Goal: Task Accomplishment & Management: Complete application form

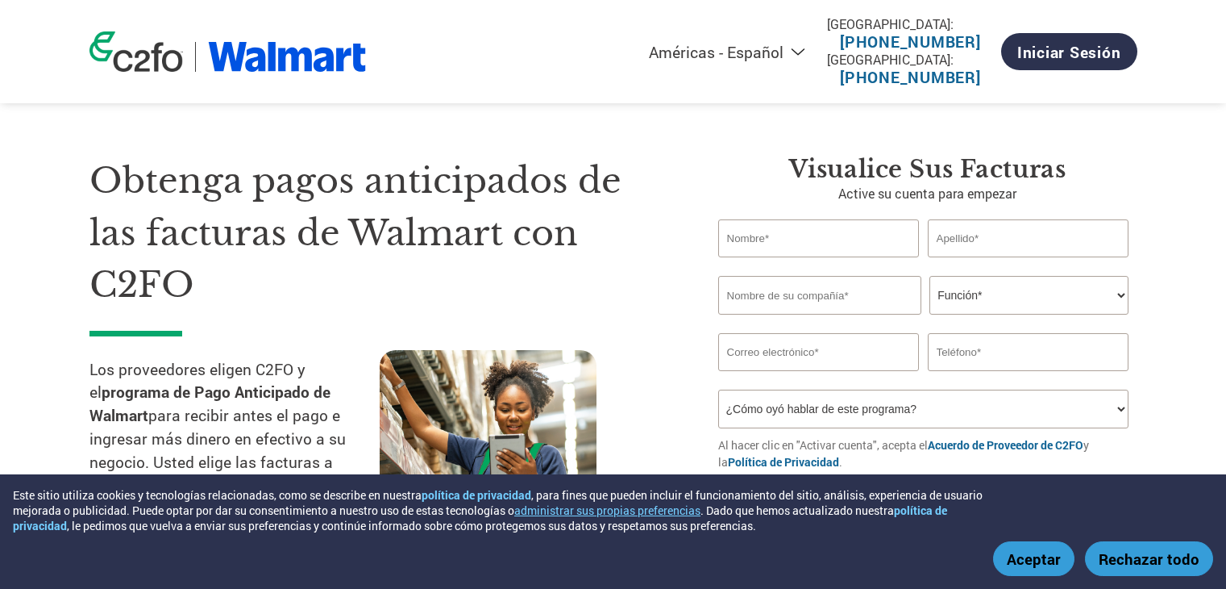
select select "es-MX"
click at [1049, 551] on button "Aceptar" at bounding box center [1033, 558] width 81 height 35
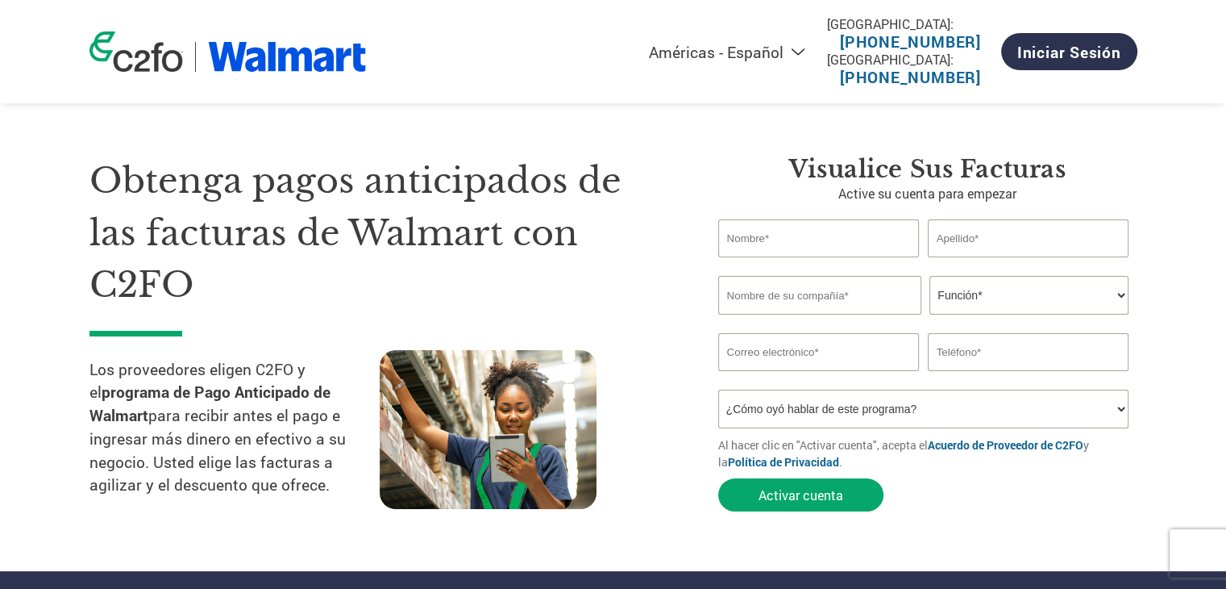
click at [793, 252] on input "text" at bounding box center [819, 238] width 202 height 38
type input "a"
type input "ANEL A"
type input "DOMINGUEZ"
type input "PANIFICADORA INTEGRAL PLF"
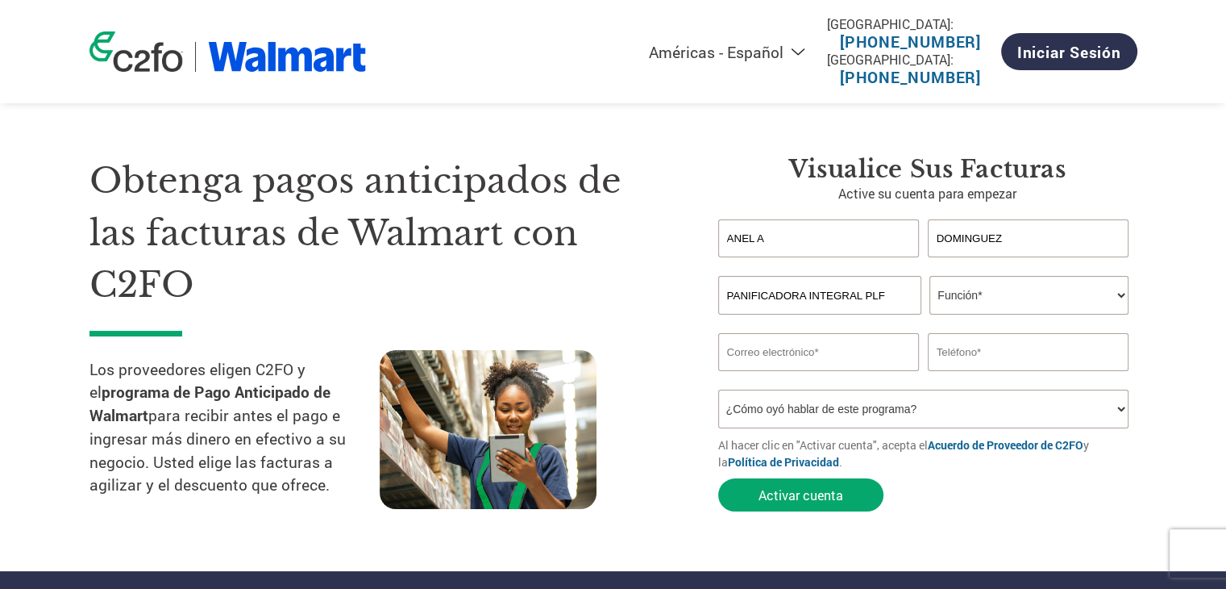
click at [1051, 306] on select "Función* Director financiero Interventor Gestor de créditos Director de finanza…" at bounding box center [1029, 295] width 199 height 39
select select "ACCOUNTING"
click at [930, 276] on select "Función* Director financiero Interventor Gestor de créditos Director de finanza…" at bounding box center [1029, 295] width 199 height 39
click at [821, 359] on input "email" at bounding box center [819, 352] width 202 height 38
type input "A"
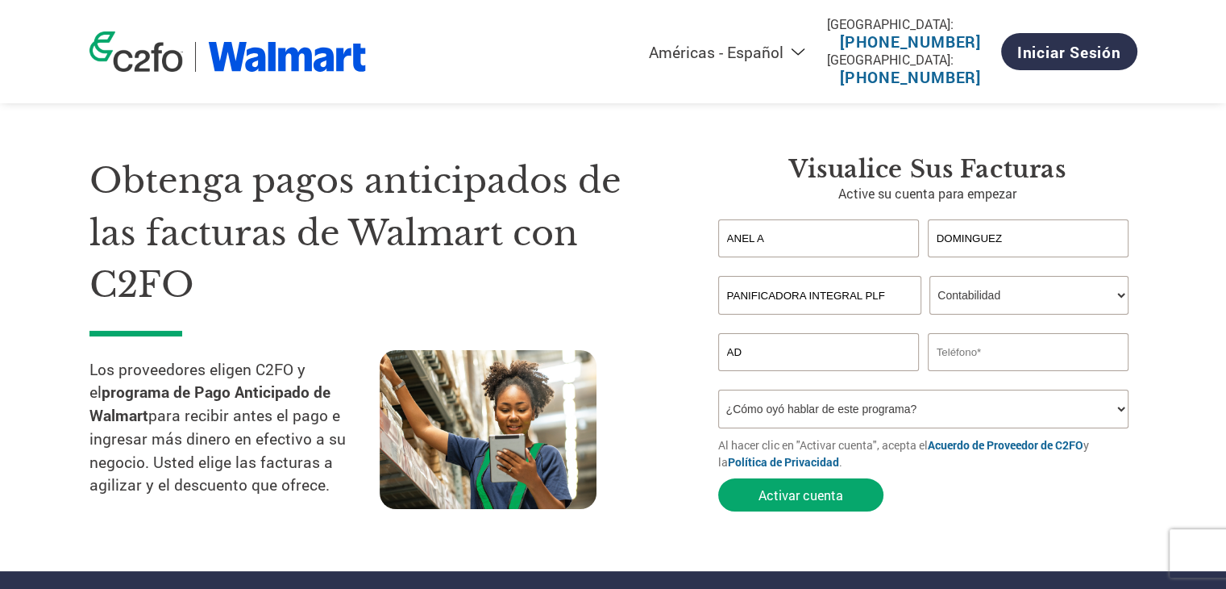
type input "A"
type input "admin1@panlafuente.com"
type input "8117472858"
click at [844, 488] on button "Activar cuenta" at bounding box center [800, 494] width 165 height 33
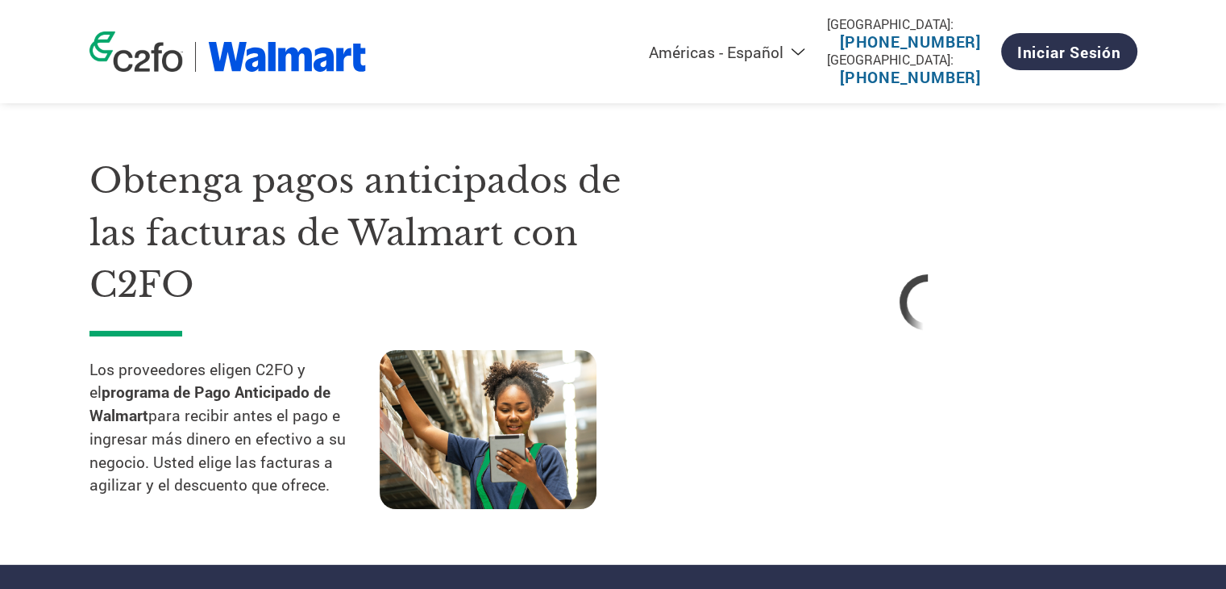
select select "es-MX"
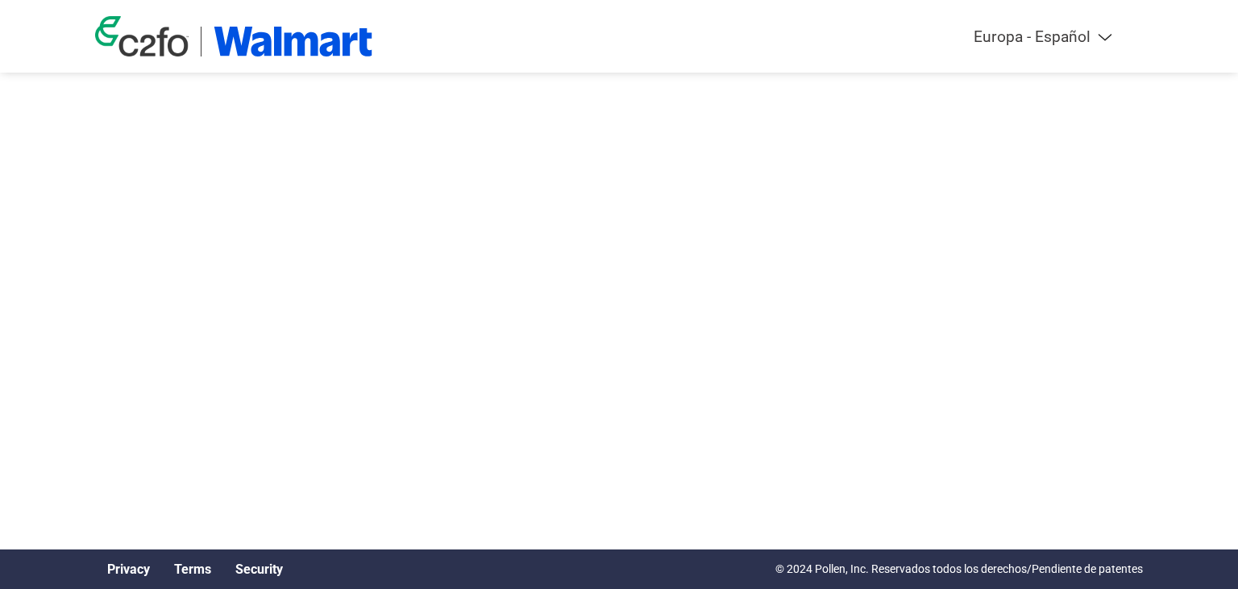
select select "es-ES"
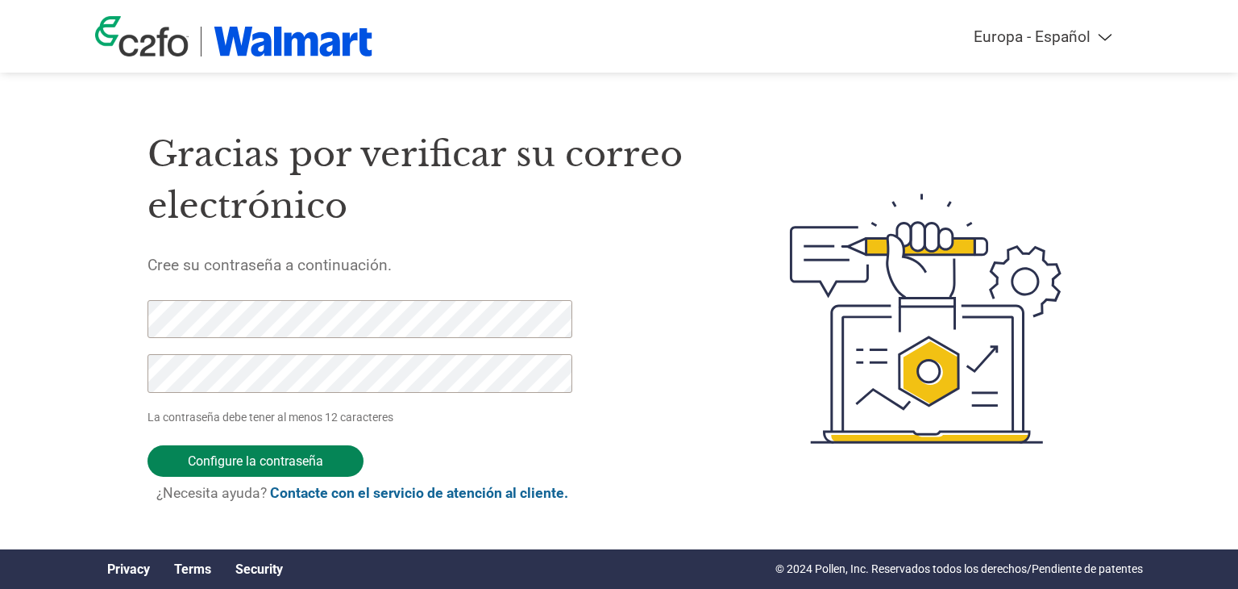
click at [213, 459] on input "Configure la contraseña" at bounding box center [256, 460] width 216 height 31
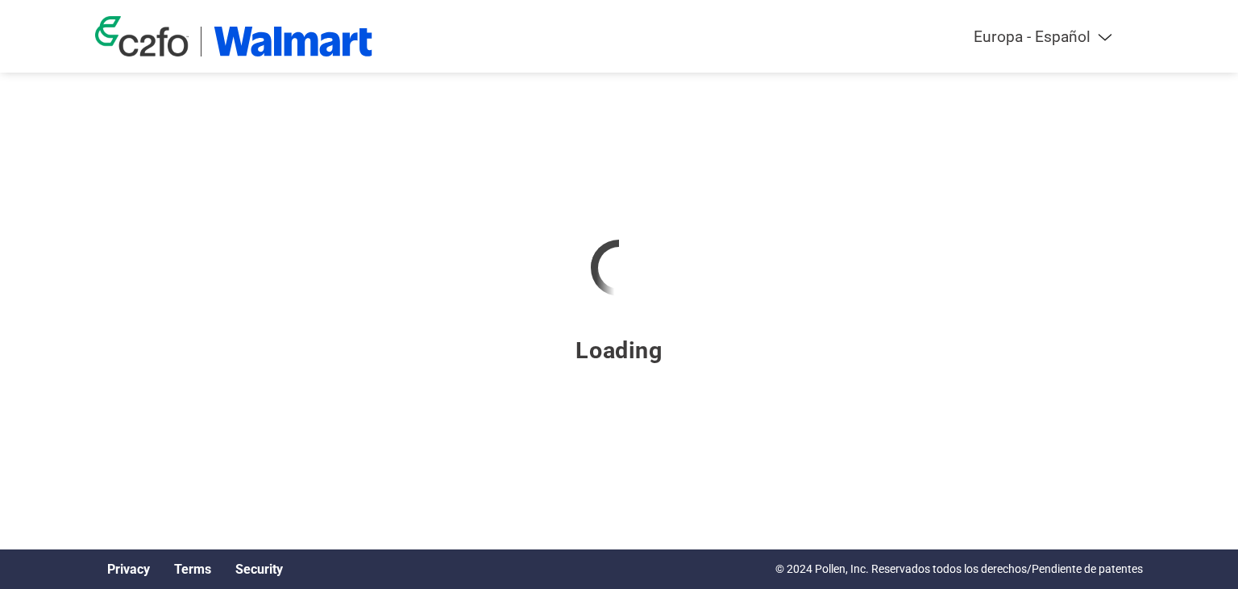
click at [496, 189] on div "Loading" at bounding box center [619, 217] width 1048 height 434
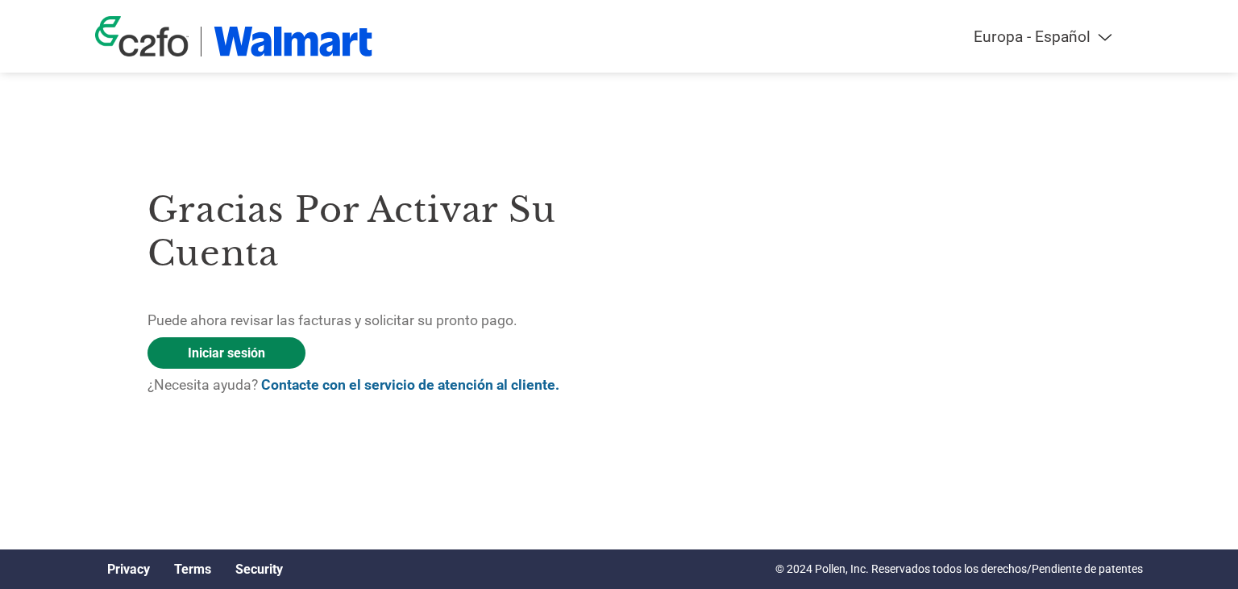
click at [251, 354] on link "Iniciar sesión" at bounding box center [227, 352] width 158 height 31
